Goal: Obtain resource: Obtain resource

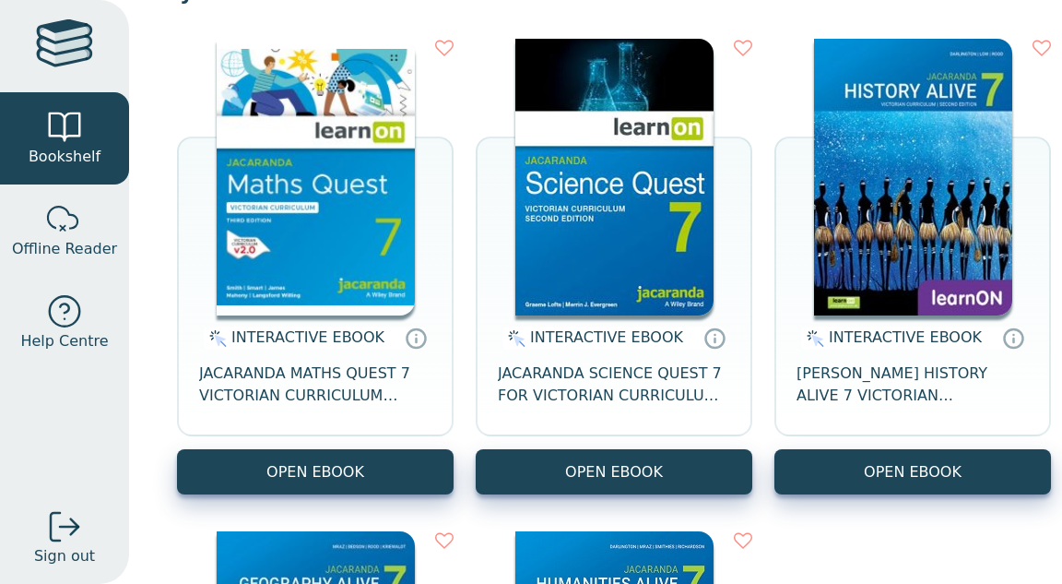
scroll to position [266, 0]
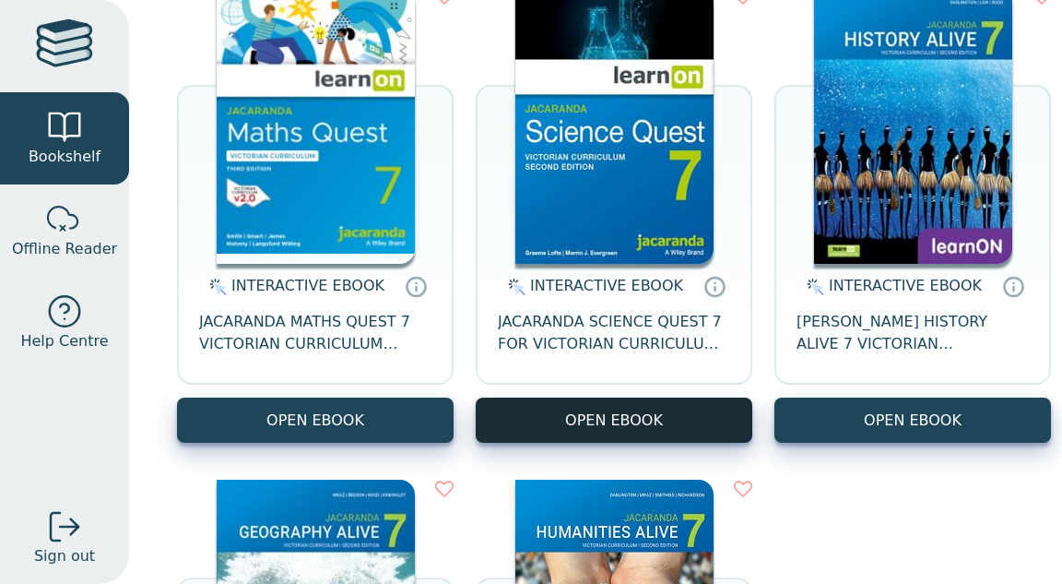
click at [752, 412] on button "OPEN EBOOK" at bounding box center [614, 419] width 277 height 45
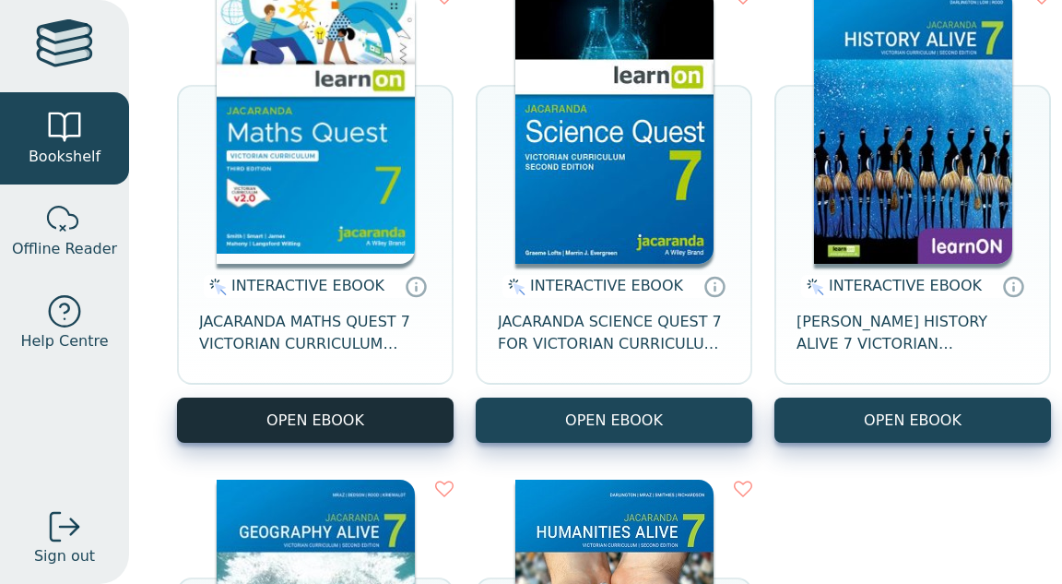
click at [331, 413] on button "OPEN EBOOK" at bounding box center [315, 419] width 277 height 45
click at [285, 417] on button "OPEN EBOOK" at bounding box center [315, 419] width 277 height 45
